Goal: Task Accomplishment & Management: Use online tool/utility

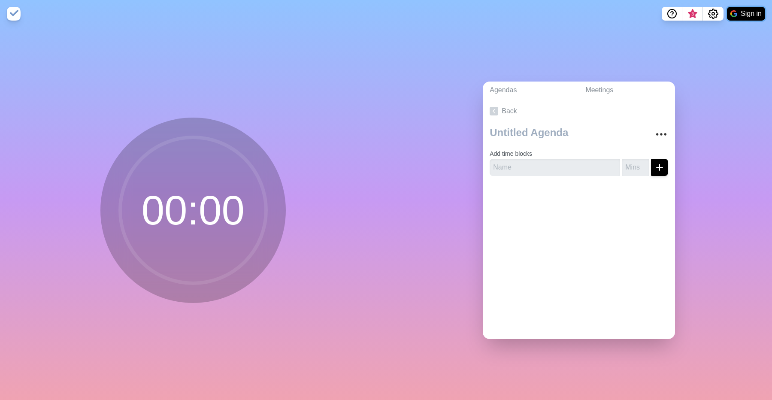
click at [743, 16] on button "Sign in" at bounding box center [746, 14] width 38 height 14
click at [619, 89] on link "Meetings" at bounding box center [627, 91] width 97 height 18
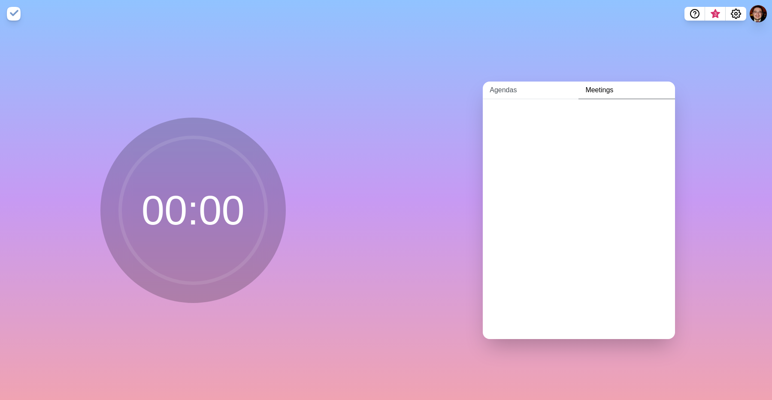
click at [524, 91] on link "Agendas" at bounding box center [531, 91] width 96 height 18
click at [13, 13] on img at bounding box center [14, 14] width 14 height 14
click at [185, 213] on circle at bounding box center [193, 210] width 146 height 146
click at [609, 96] on link "Meetings" at bounding box center [627, 91] width 97 height 18
click at [500, 93] on link "Agendas" at bounding box center [531, 91] width 96 height 18
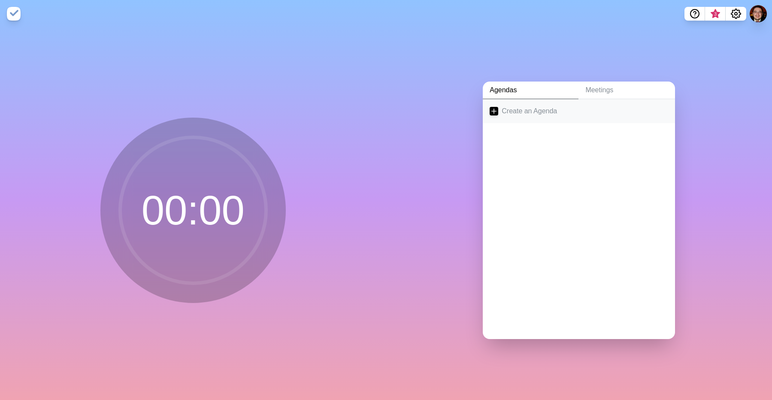
click at [516, 112] on link "Create an Agenda" at bounding box center [579, 111] width 192 height 24
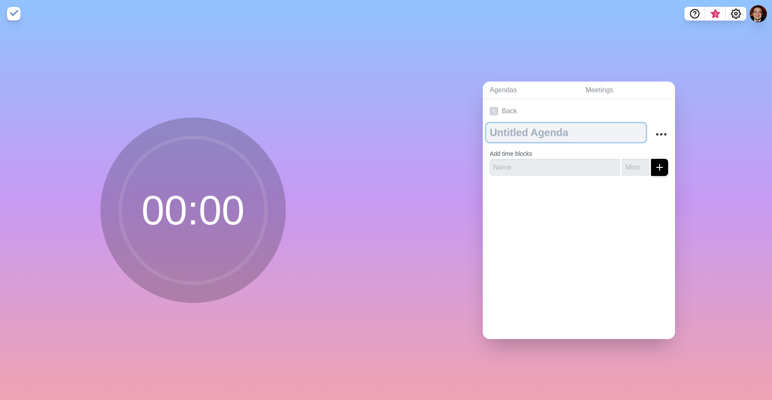
click at [529, 131] on textarea at bounding box center [566, 132] width 160 height 19
type textarea "Bi"
